Goal: Task Accomplishment & Management: Manage account settings

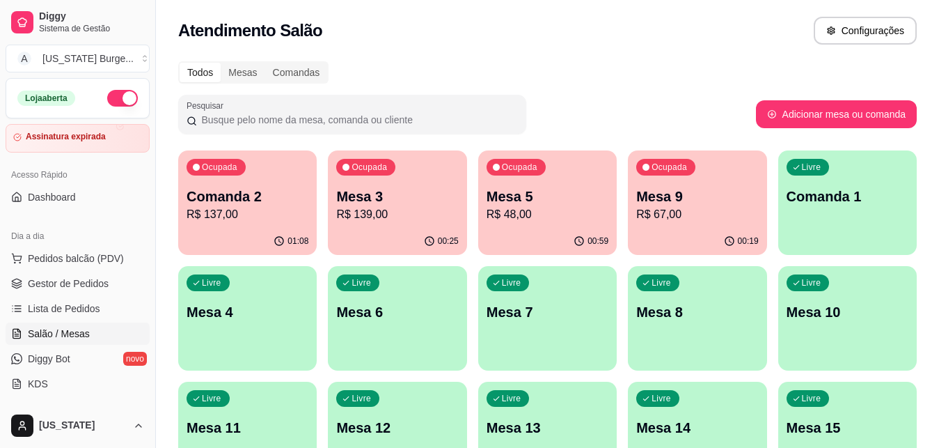
click at [388, 207] on p "R$ 139,00" at bounding box center [397, 214] width 122 height 17
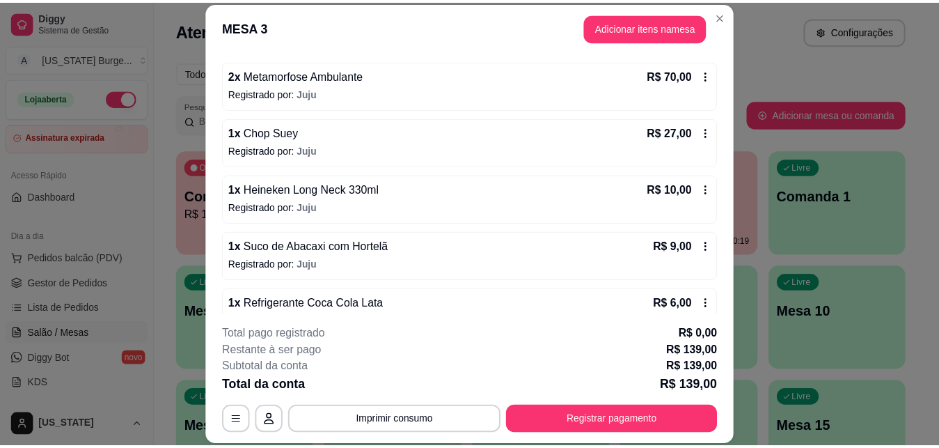
scroll to position [127, 0]
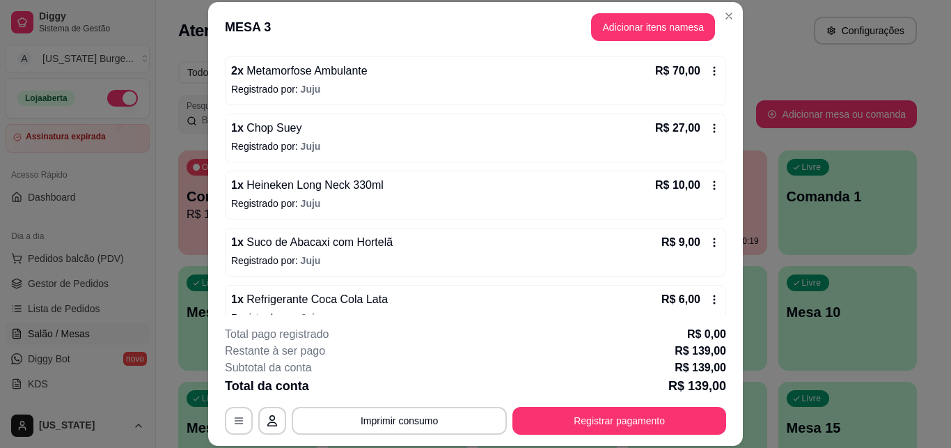
click at [708, 187] on icon at bounding box center [713, 185] width 11 height 11
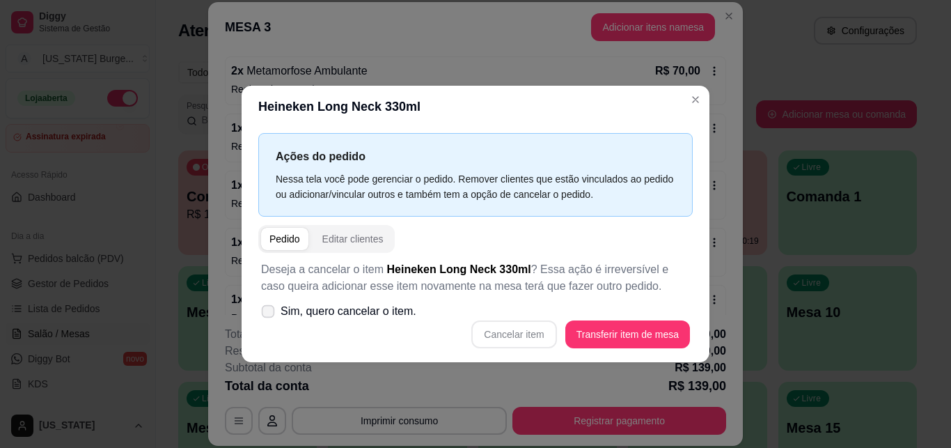
click at [297, 316] on span "Sim, quero cancelar o item." at bounding box center [348, 311] width 136 height 17
click at [269, 316] on input "Sim, quero cancelar o item." at bounding box center [264, 317] width 9 height 9
checkbox input "true"
click at [510, 332] on button "Cancelar item" at bounding box center [514, 333] width 83 height 27
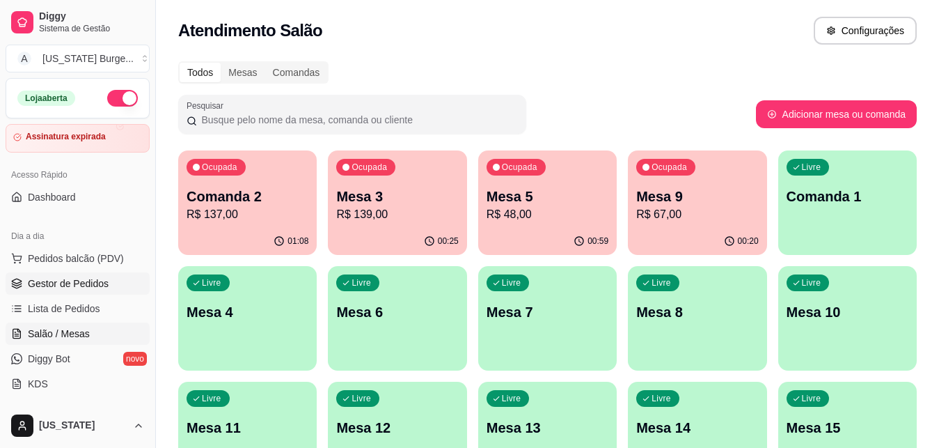
click at [62, 282] on span "Gestor de Pedidos" at bounding box center [68, 283] width 81 height 14
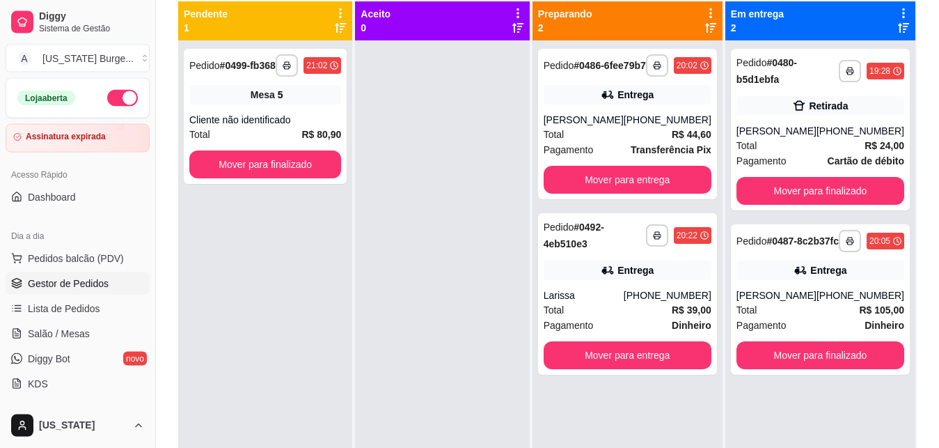
scroll to position [156, 0]
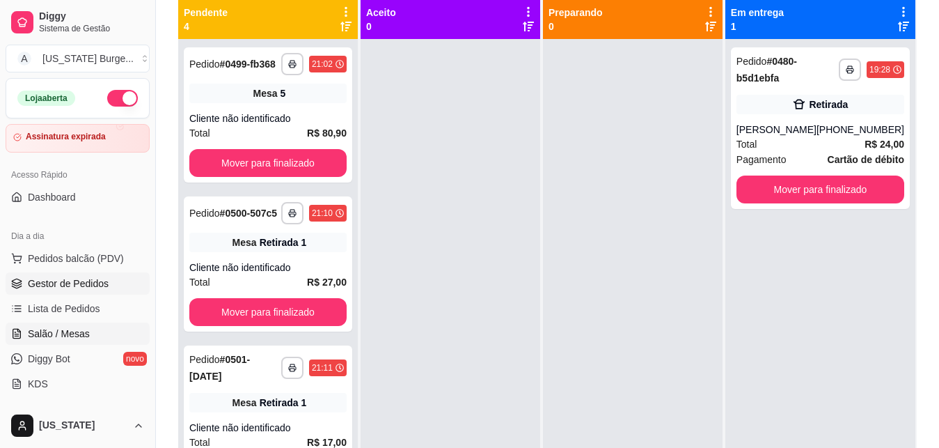
click at [67, 332] on span "Salão / Mesas" at bounding box center [59, 333] width 62 height 14
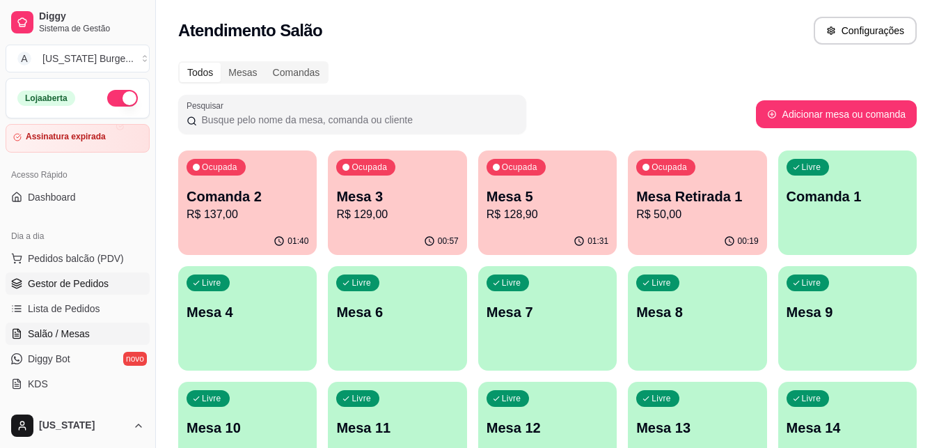
click at [54, 285] on span "Gestor de Pedidos" at bounding box center [68, 283] width 81 height 14
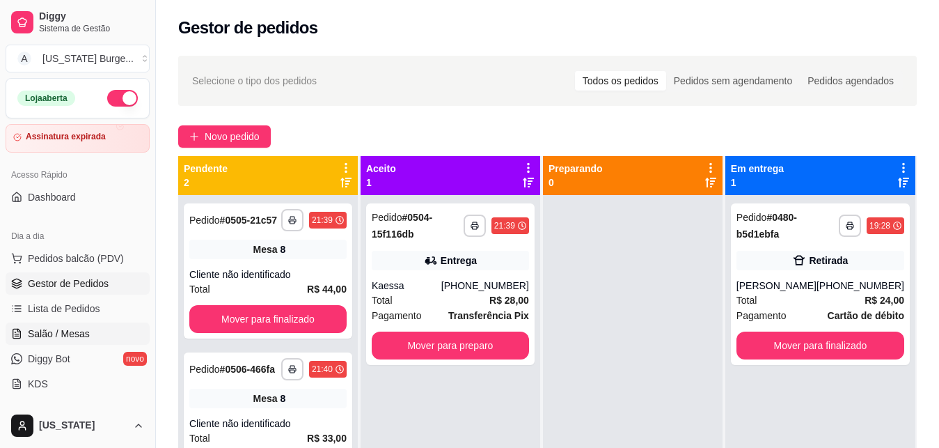
click at [68, 333] on span "Salão / Mesas" at bounding box center [59, 333] width 62 height 14
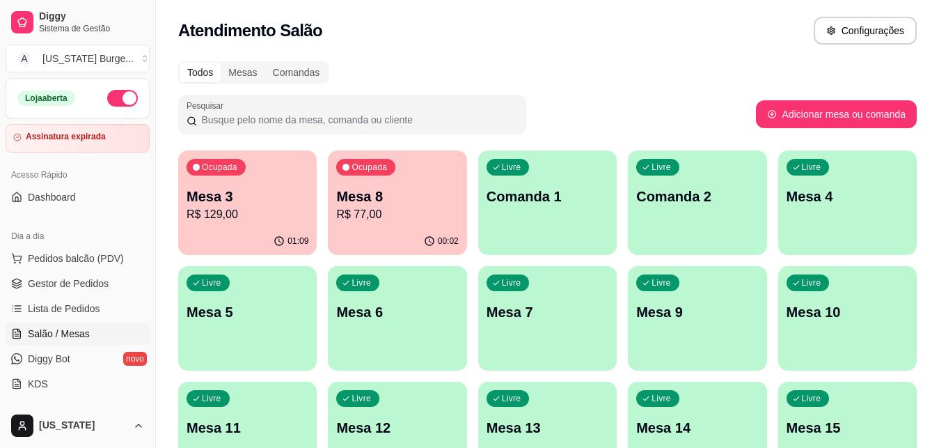
click at [411, 193] on p "Mesa 8" at bounding box center [397, 196] width 122 height 19
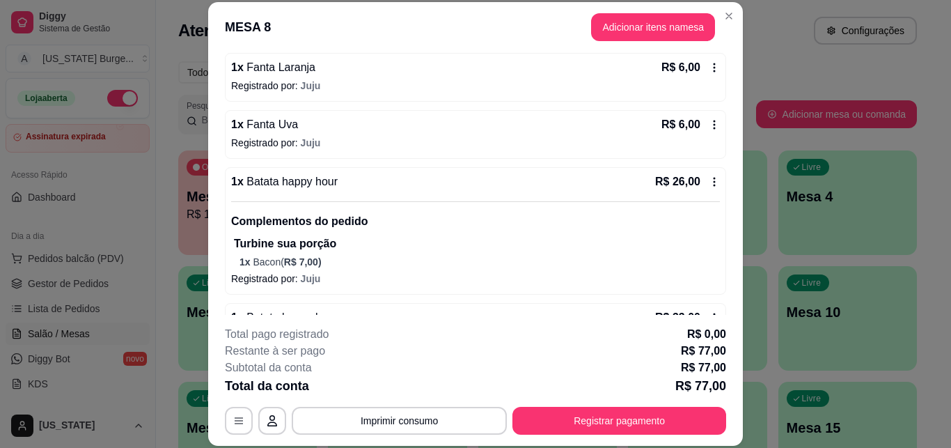
scroll to position [223, 0]
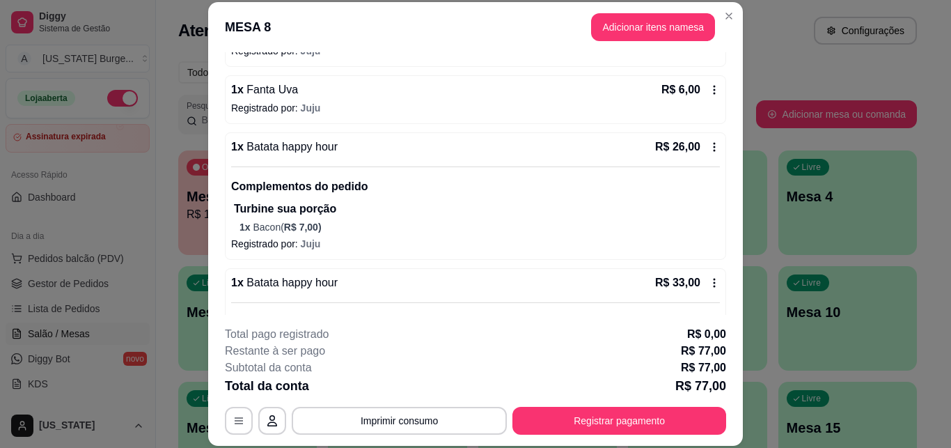
click at [708, 283] on icon at bounding box center [713, 282] width 11 height 11
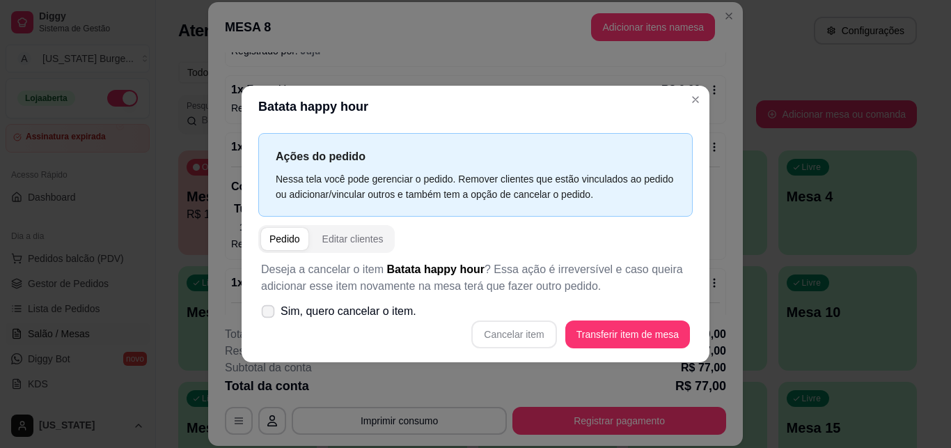
click at [265, 310] on icon at bounding box center [267, 311] width 10 height 8
click at [265, 313] on input "Sim, quero cancelar o item." at bounding box center [264, 317] width 9 height 9
checkbox input "true"
click at [517, 337] on button "Cancelar item" at bounding box center [514, 333] width 83 height 27
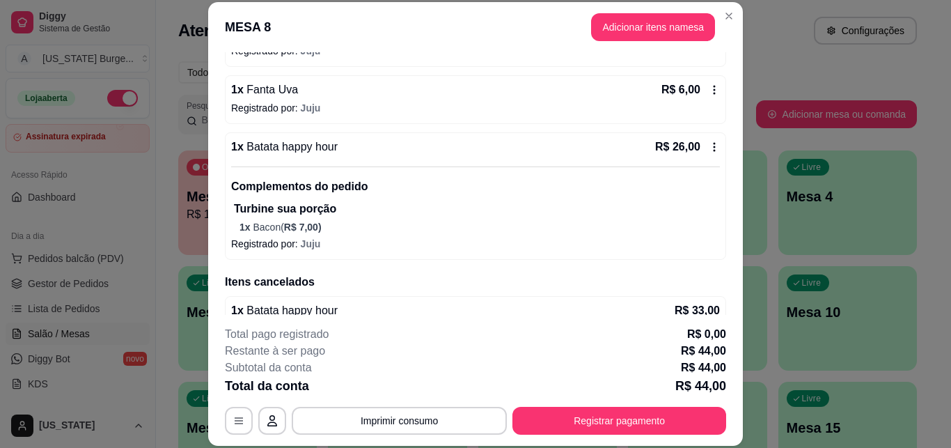
click at [708, 145] on icon at bounding box center [713, 146] width 11 height 11
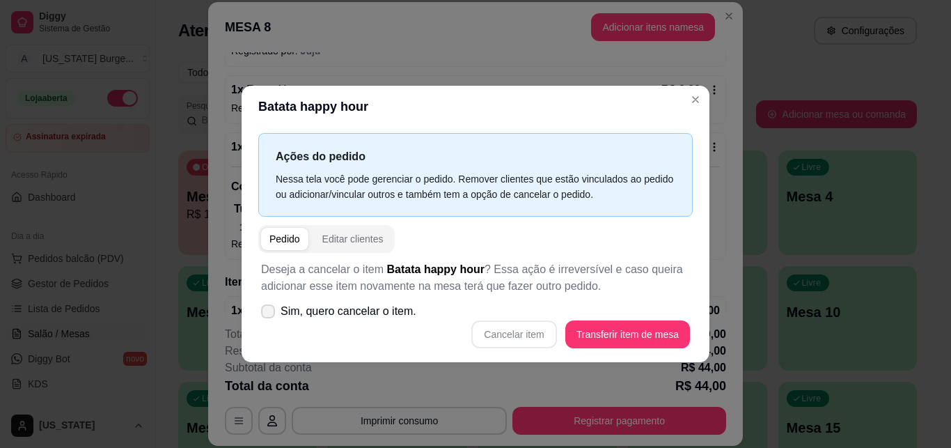
click at [267, 312] on icon at bounding box center [267, 311] width 11 height 8
click at [267, 313] on input "Sim, quero cancelar o item." at bounding box center [264, 317] width 9 height 9
checkbox input "true"
click at [512, 340] on button "Cancelar item" at bounding box center [514, 333] width 83 height 27
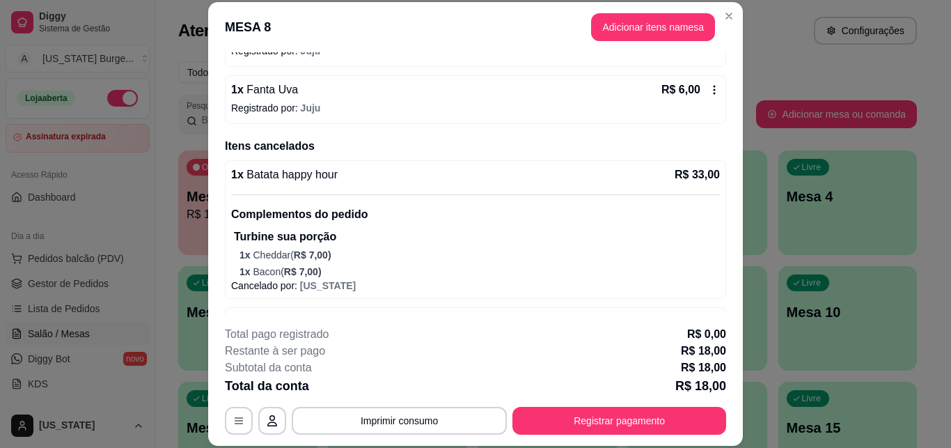
click at [413, 255] on p "1 x Cheddar ( R$ 7,00 )" at bounding box center [479, 255] width 480 height 14
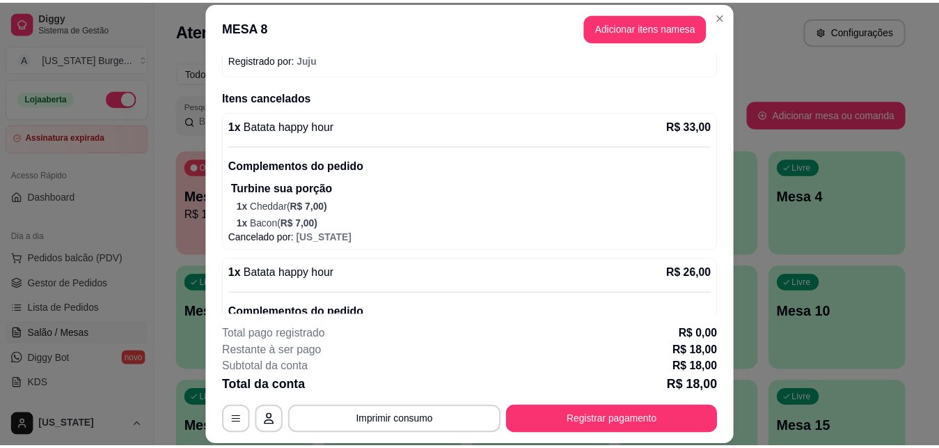
scroll to position [270, 0]
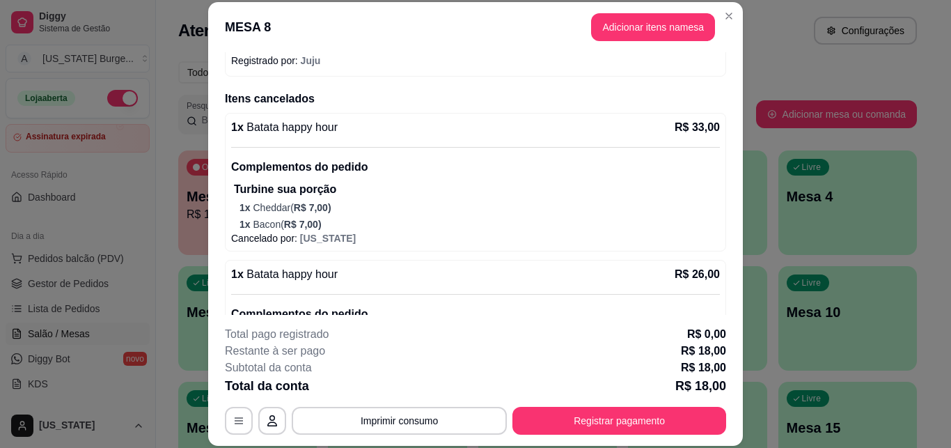
click at [440, 221] on p "1 x Bacon ( R$ 7,00 )" at bounding box center [479, 224] width 480 height 14
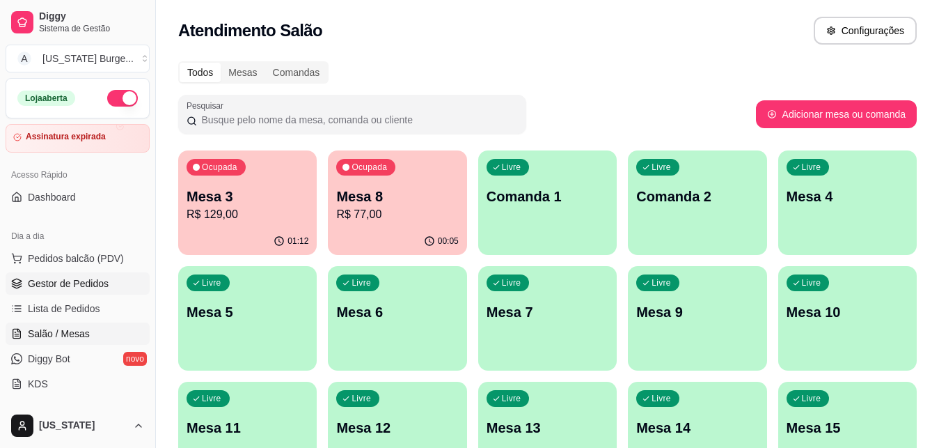
click at [65, 283] on span "Gestor de Pedidos" at bounding box center [68, 283] width 81 height 14
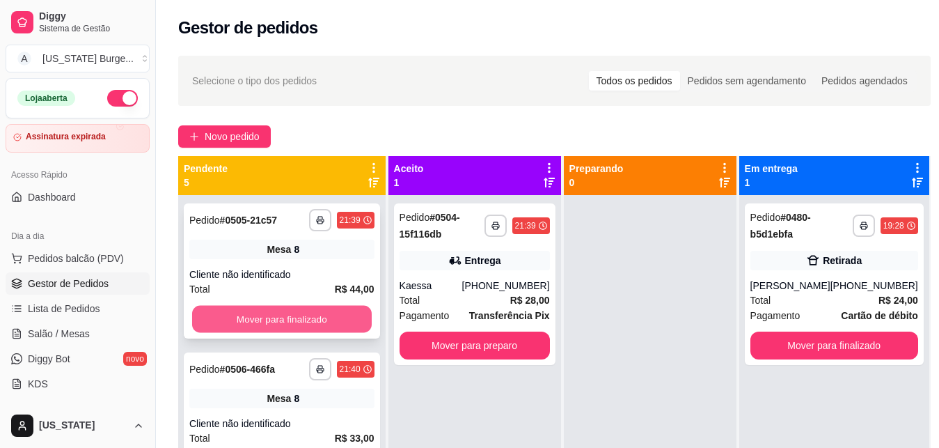
click at [290, 312] on button "Mover para finalizado" at bounding box center [282, 319] width 180 height 27
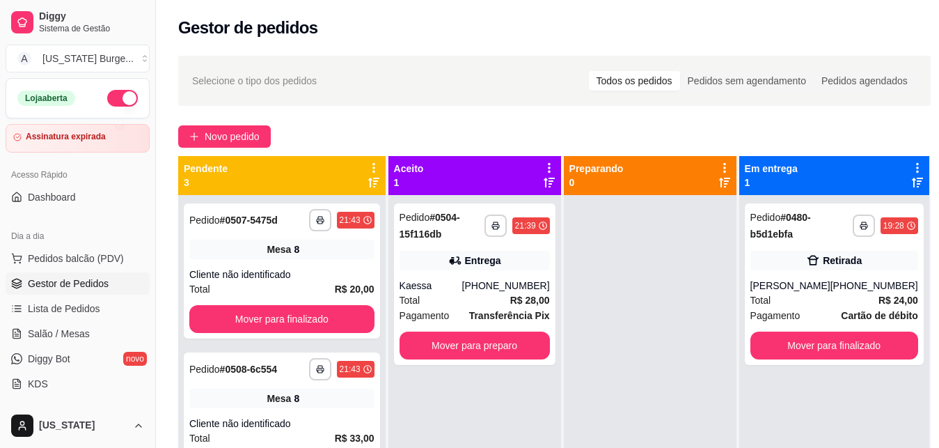
click at [290, 312] on button "Mover para finalizado" at bounding box center [281, 319] width 185 height 28
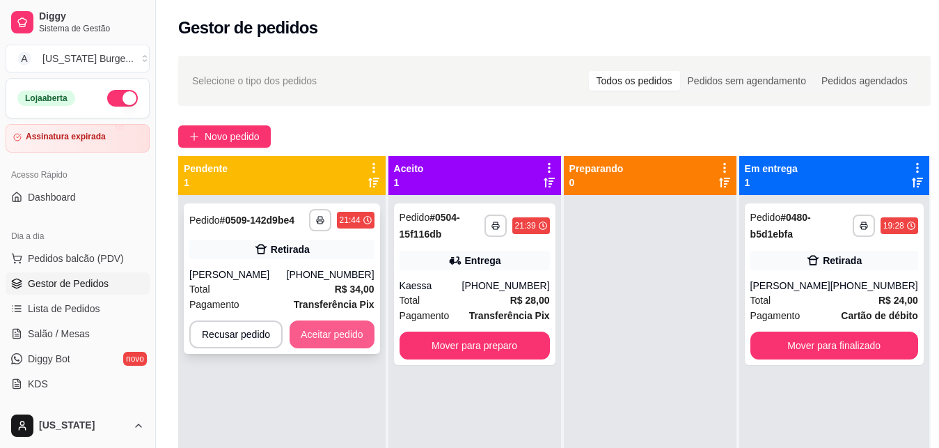
click at [305, 322] on button "Aceitar pedido" at bounding box center [332, 334] width 85 height 28
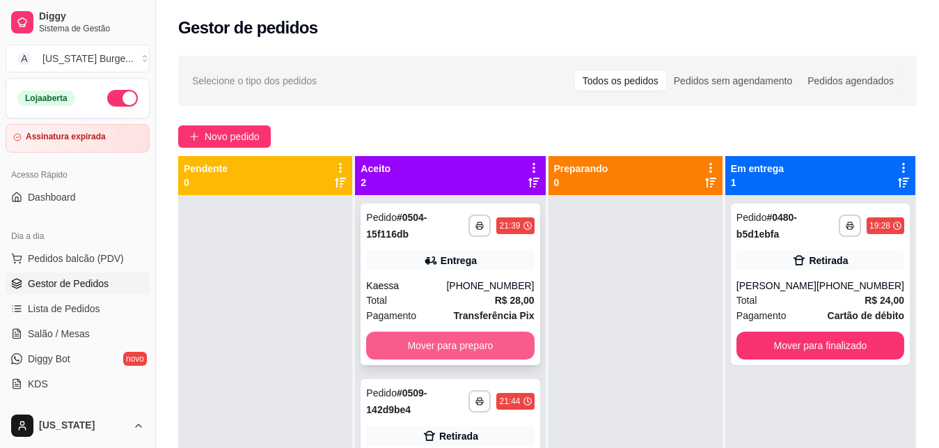
click at [464, 344] on button "Mover para preparo" at bounding box center [450, 345] width 168 height 28
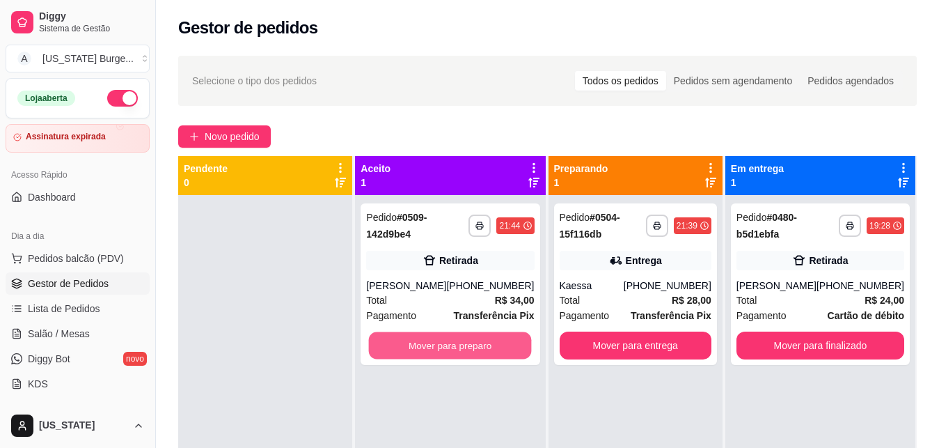
click at [464, 344] on button "Mover para preparo" at bounding box center [450, 345] width 163 height 27
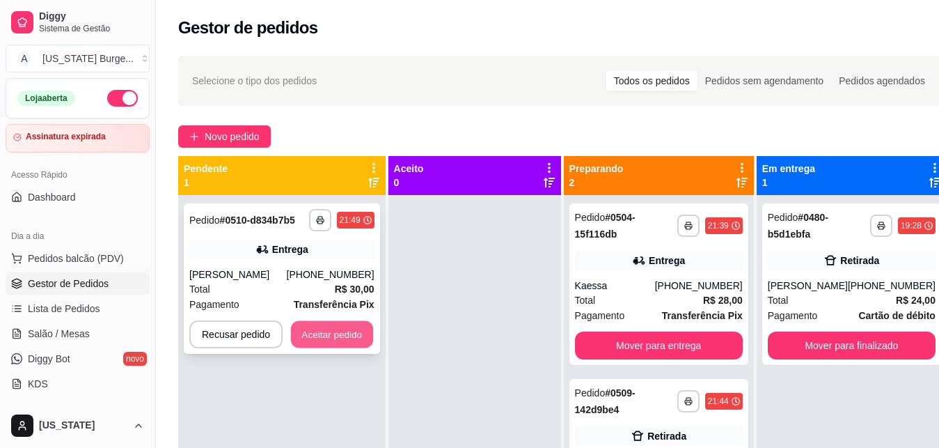
click at [339, 325] on button "Aceitar pedido" at bounding box center [332, 334] width 82 height 27
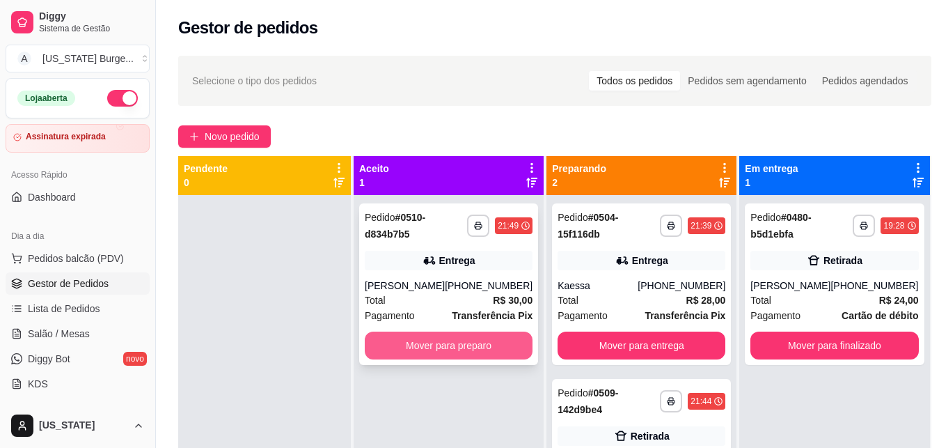
click at [454, 348] on button "Mover para preparo" at bounding box center [449, 345] width 168 height 28
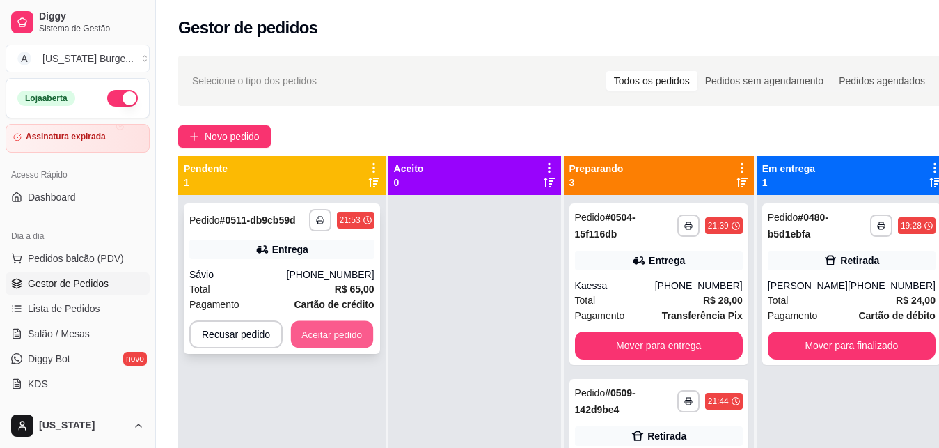
click at [351, 338] on button "Aceitar pedido" at bounding box center [332, 334] width 82 height 27
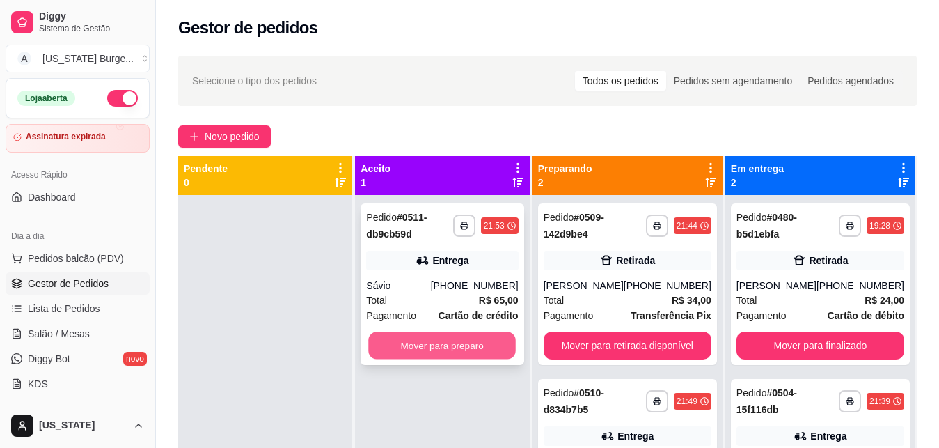
click at [433, 352] on button "Mover para preparo" at bounding box center [443, 345] width 148 height 27
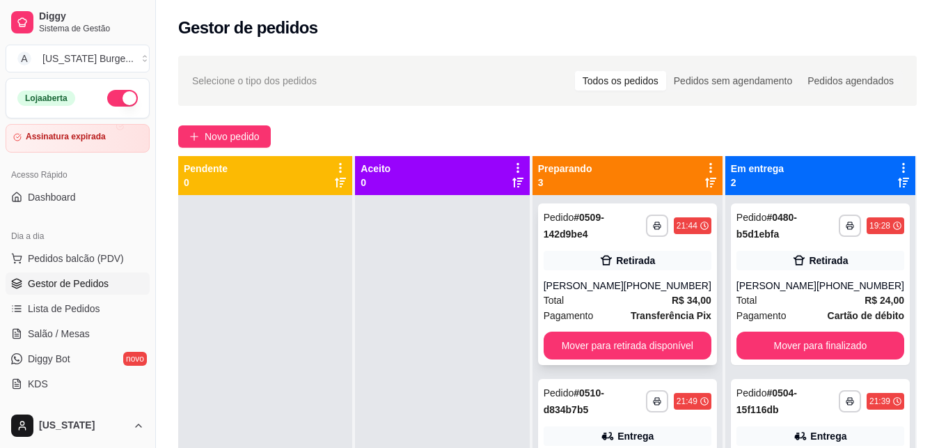
click at [631, 290] on div "[PHONE_NUMBER]" at bounding box center [668, 285] width 88 height 14
click at [603, 295] on div "Total R$ 34,00" at bounding box center [628, 299] width 168 height 15
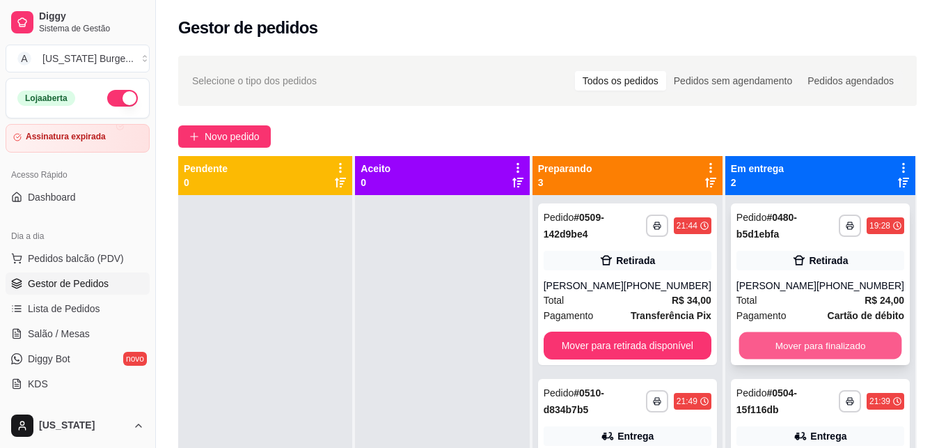
click at [757, 353] on button "Mover para finalizado" at bounding box center [819, 345] width 163 height 27
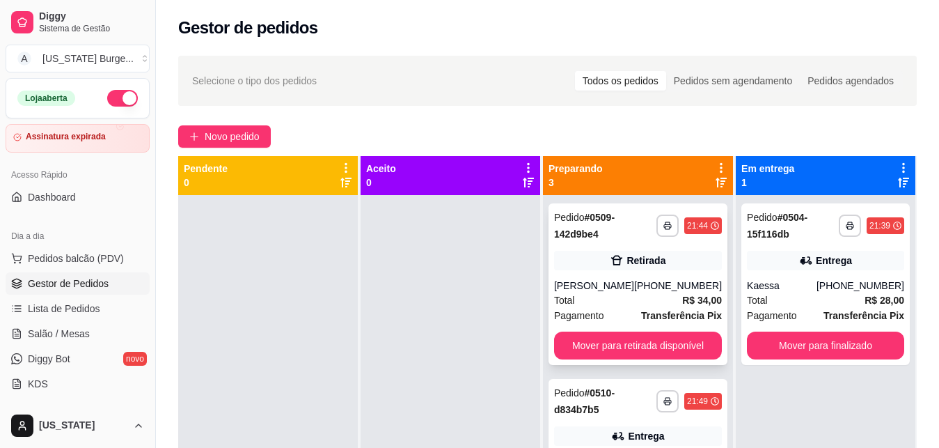
click at [613, 296] on div "Total R$ 34,00" at bounding box center [638, 299] width 168 height 15
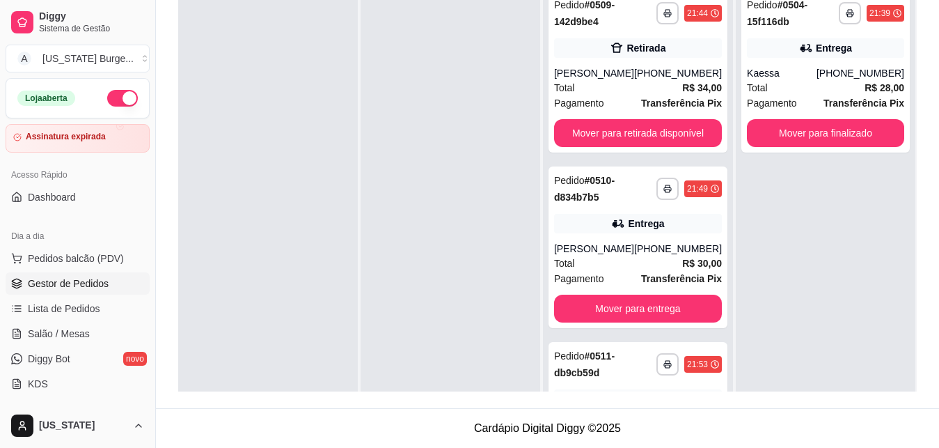
click at [741, 168] on div "**********" at bounding box center [826, 207] width 180 height 448
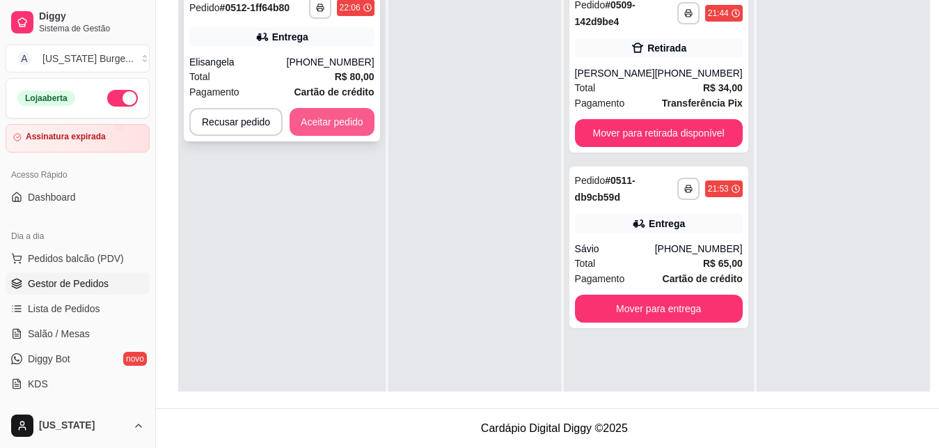
click at [322, 126] on button "Aceitar pedido" at bounding box center [332, 122] width 85 height 28
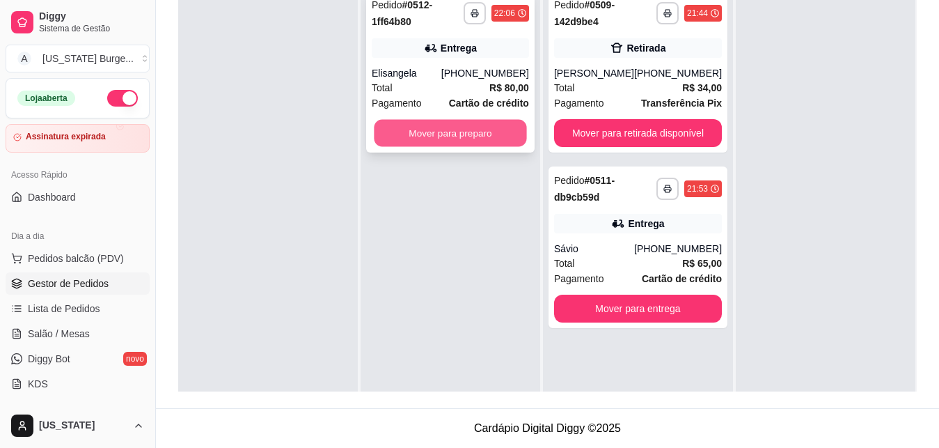
click at [468, 137] on button "Mover para preparo" at bounding box center [450, 133] width 152 height 27
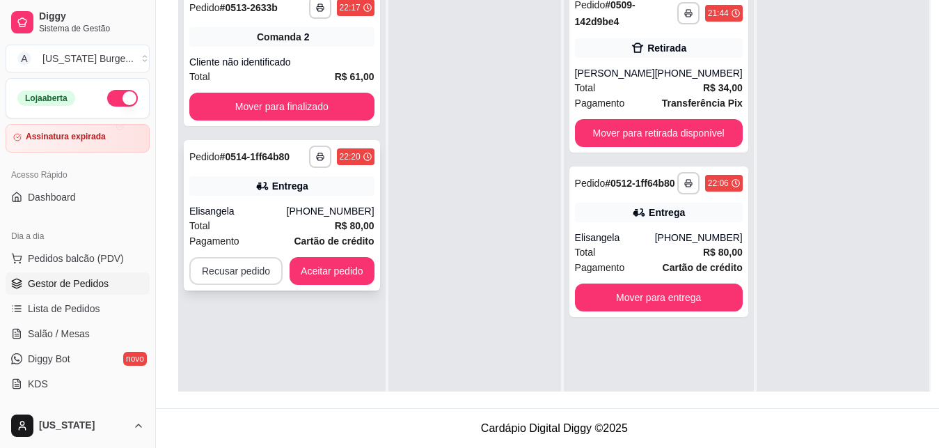
click at [236, 266] on button "Recusar pedido" at bounding box center [235, 271] width 93 height 28
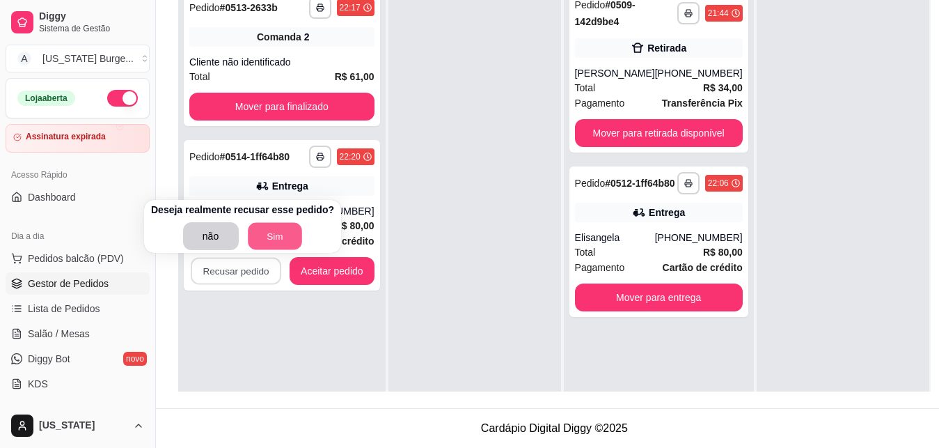
click at [260, 236] on button "Sim" at bounding box center [275, 236] width 54 height 27
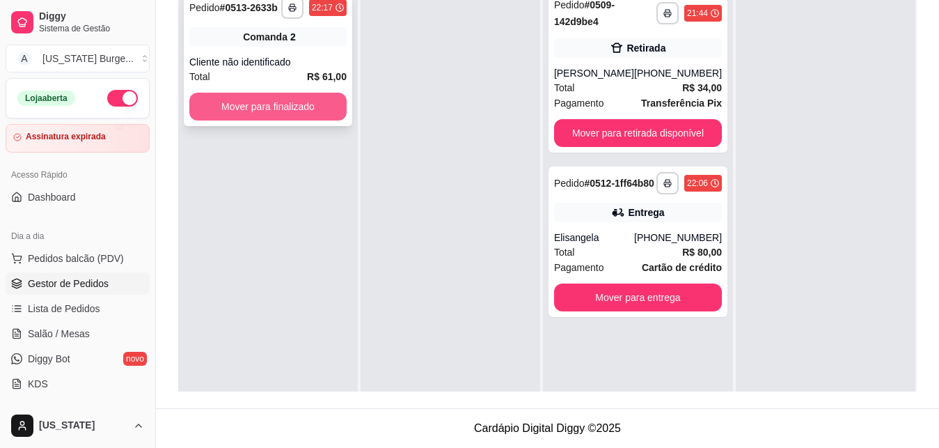
click at [303, 102] on button "Mover para finalizado" at bounding box center [267, 107] width 157 height 28
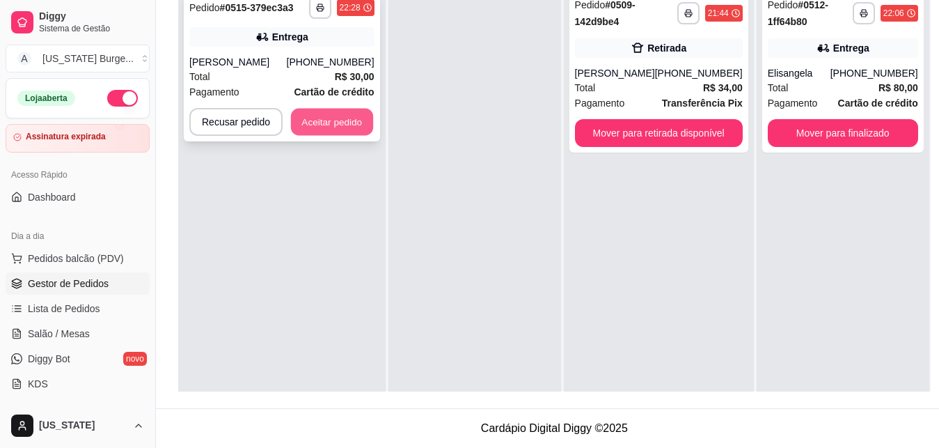
click at [341, 125] on button "Aceitar pedido" at bounding box center [332, 122] width 82 height 27
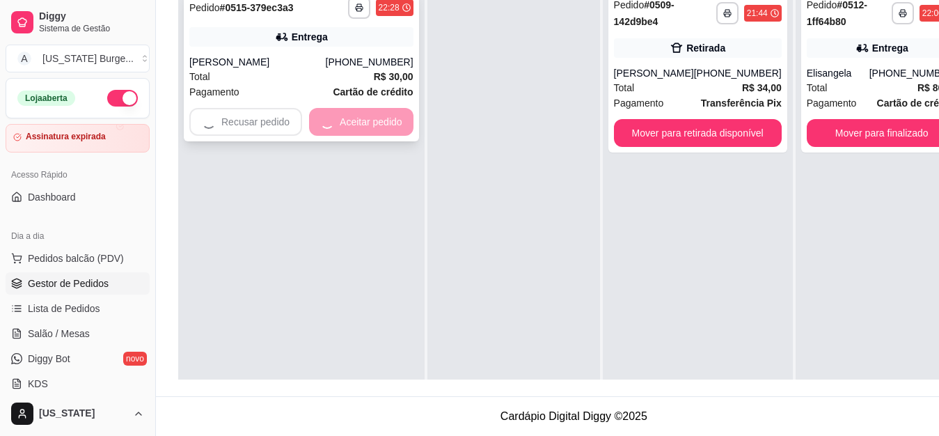
click at [341, 125] on div "Recusar pedido Aceitar pedido" at bounding box center [301, 122] width 224 height 28
click at [347, 103] on div "feito há 1 minutos Horário do pedido [DATE] 22:28 Status do pedido ESPERANDO AC…" at bounding box center [469, 214] width 372 height 249
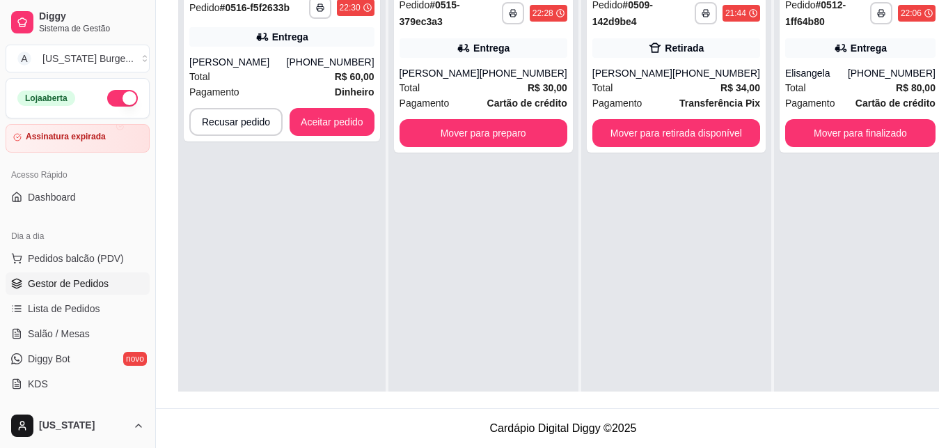
click at [296, 126] on button "Aceitar pedido" at bounding box center [332, 122] width 85 height 28
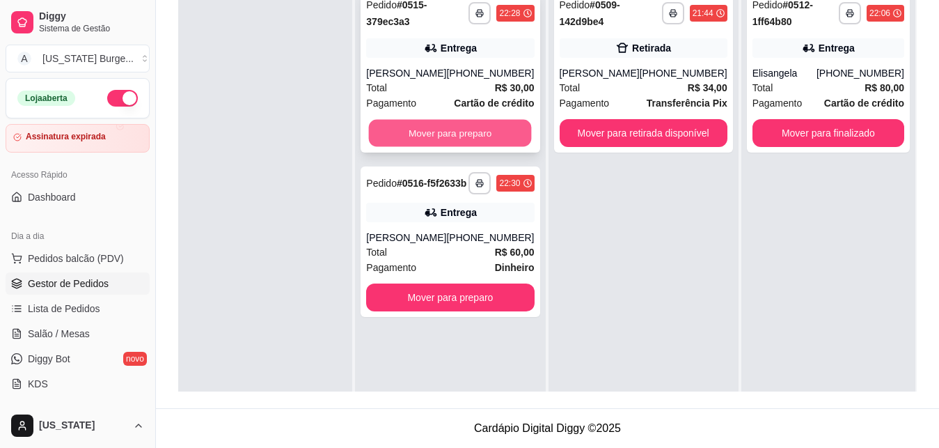
click at [464, 132] on button "Mover para preparo" at bounding box center [450, 133] width 163 height 27
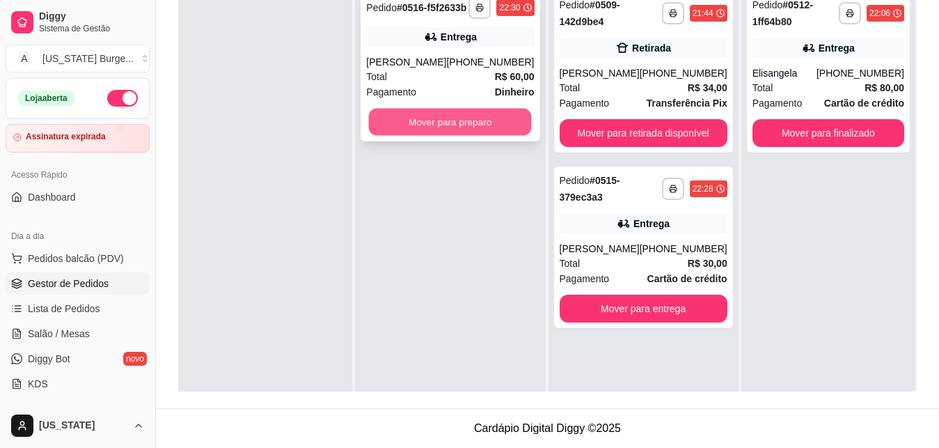
click at [463, 136] on button "Mover para preparo" at bounding box center [450, 122] width 163 height 27
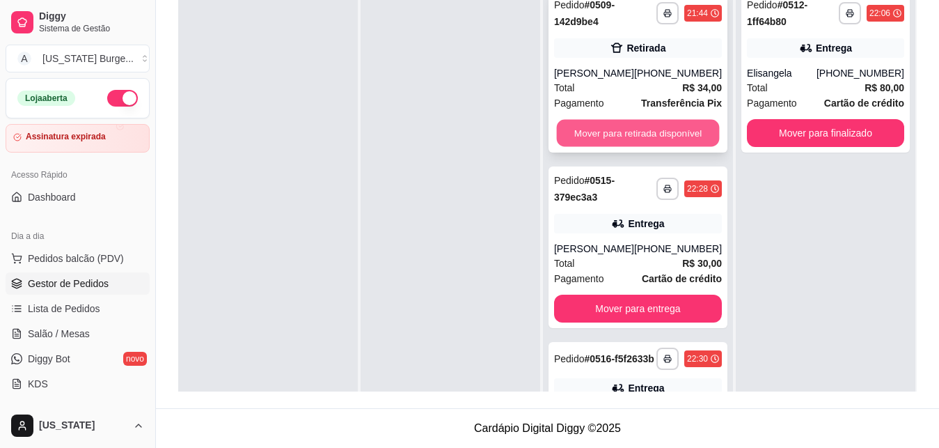
click at [612, 135] on button "Mover para retirada disponível" at bounding box center [637, 133] width 163 height 27
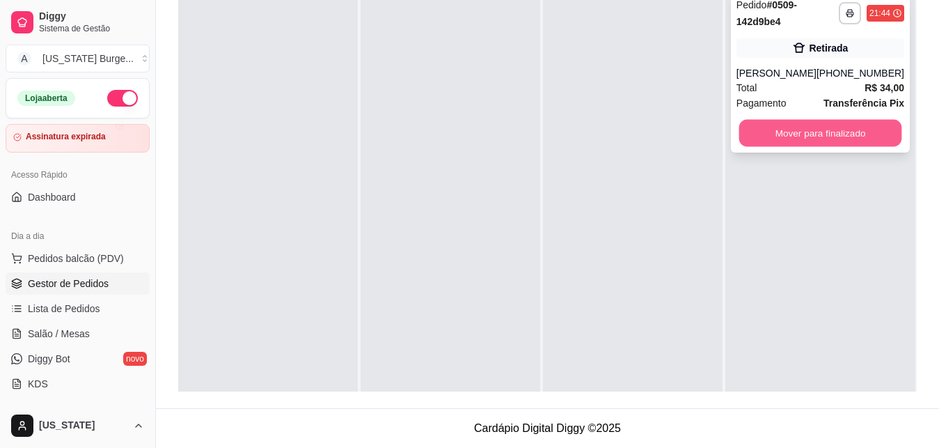
click at [770, 134] on button "Mover para finalizado" at bounding box center [819, 133] width 163 height 27
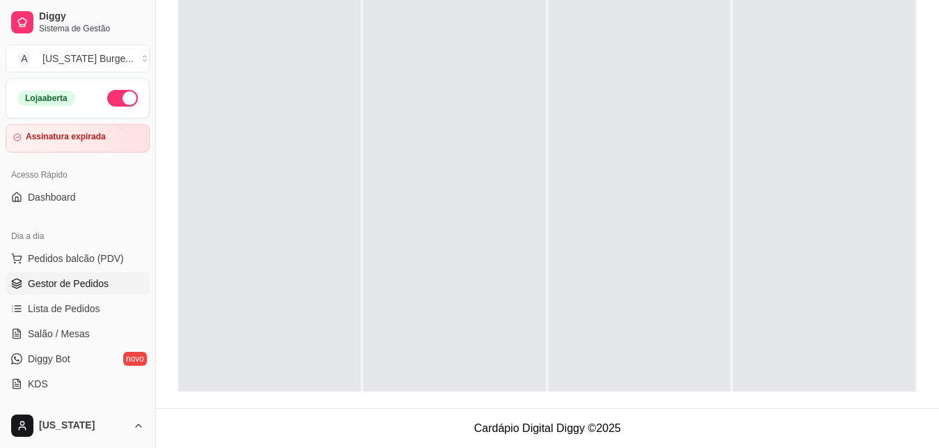
click at [116, 101] on button "button" at bounding box center [122, 98] width 31 height 17
